Goal: Information Seeking & Learning: Understand process/instructions

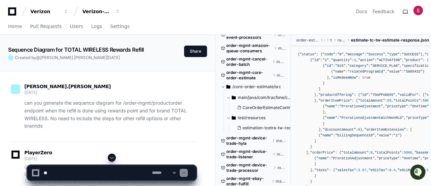
scroll to position [352, 0]
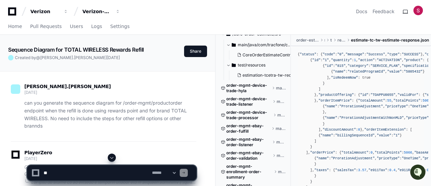
drag, startPoint x: 292, startPoint y: 47, endPoint x: 292, endPoint y: 34, distance: 12.8
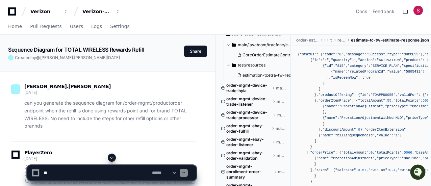
click at [157, 90] on div "dipankar.maiti 6 days ago" at bounding box center [103, 89] width 185 height 11
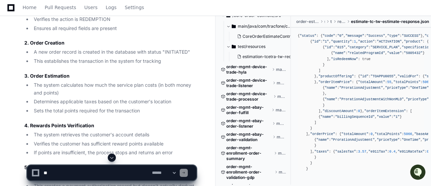
scroll to position [4013, 0]
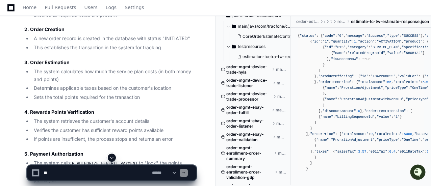
click at [156, 118] on li "The system retrieves the customer's account details" at bounding box center [114, 122] width 164 height 8
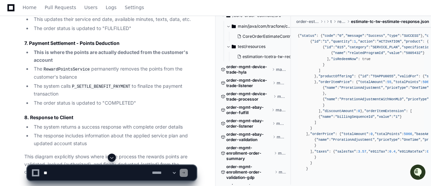
scroll to position [4229, 0]
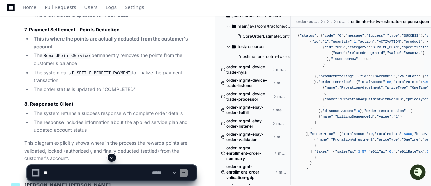
click at [430, 55] on div "{ "status" : { "code" : "0" , "message" : "Success" , "type" : "SUCCESS" }, "or…" at bounding box center [361, 99] width 140 height 143
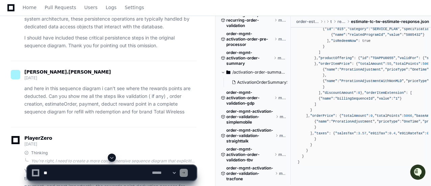
scroll to position [0, 0]
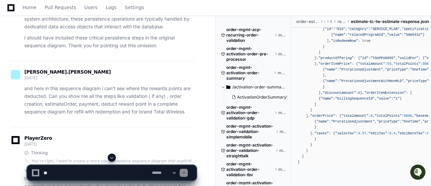
click at [245, 36] on span "order-mgmt-acp-recurring-order-validation" at bounding box center [249, 35] width 47 height 16
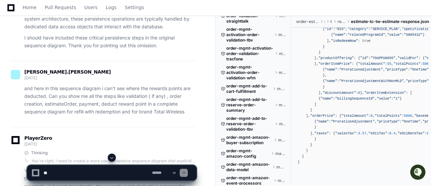
scroll to position [142, 0]
